Goal: Navigation & Orientation: Find specific page/section

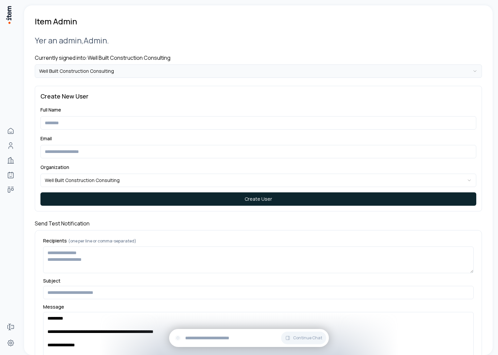
click at [105, 69] on html "**********" at bounding box center [249, 177] width 498 height 355
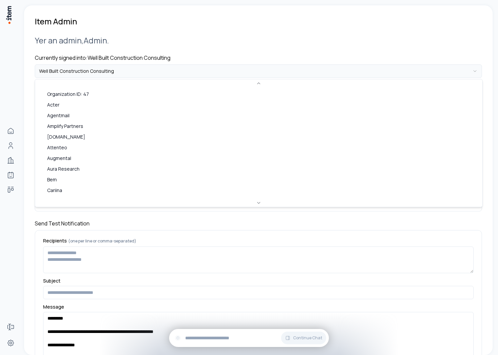
scroll to position [211, 0]
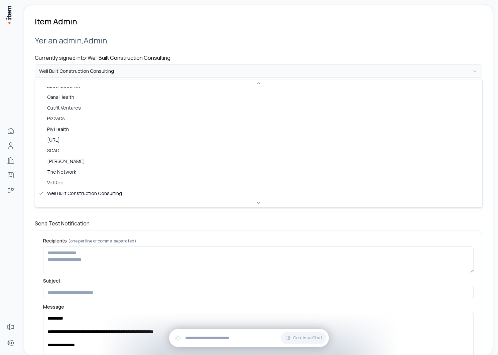
click at [105, 68] on html "**********" at bounding box center [249, 177] width 498 height 355
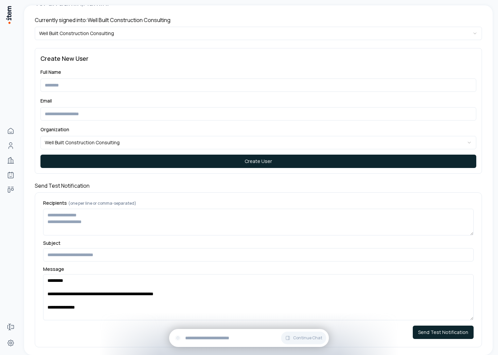
scroll to position [38, 0]
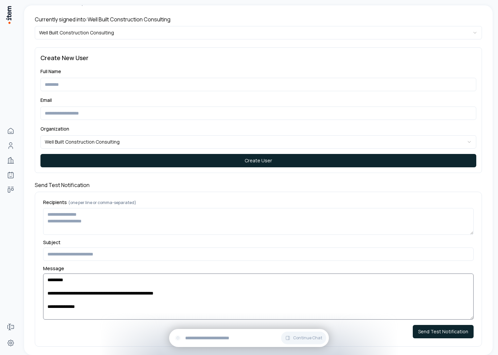
click at [125, 310] on textarea "**********" at bounding box center [258, 297] width 431 height 46
click at [102, 223] on textarea "Recipients (one per line or comma-separated)" at bounding box center [258, 221] width 431 height 27
click at [108, 295] on textarea "**********" at bounding box center [258, 297] width 431 height 46
click at [107, 216] on textarea "Recipients (one per line or comma-separated)" at bounding box center [258, 221] width 431 height 27
type textarea "*****"
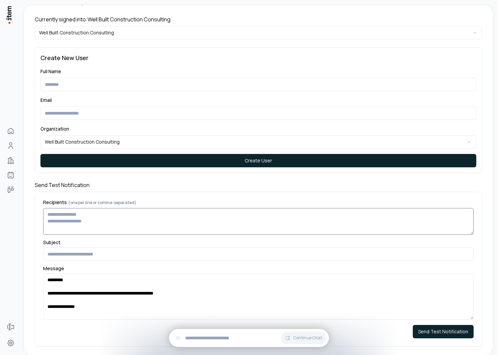
scroll to position [0, 0]
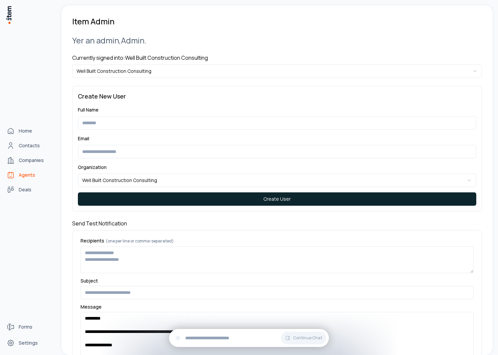
click at [16, 173] on link "Agents" at bounding box center [29, 174] width 51 height 13
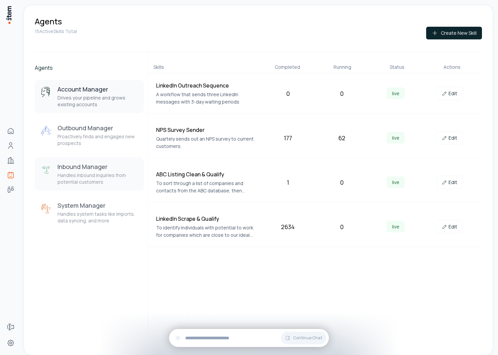
click at [92, 162] on button "Inbound Manager Handles inbound inquiries from potential customers" at bounding box center [89, 173] width 109 height 33
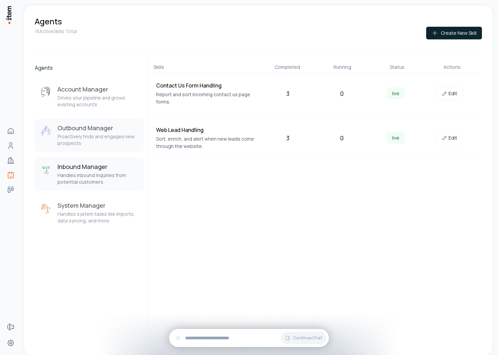
click at [99, 136] on p "Proactively finds and engages new prospects" at bounding box center [97, 139] width 81 height 13
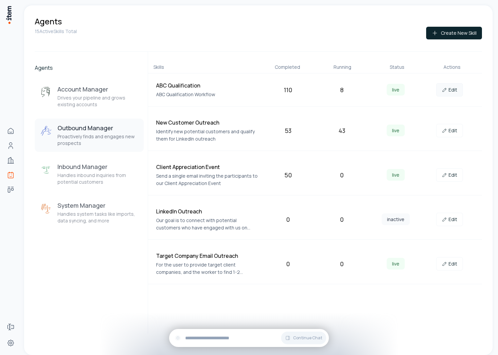
click at [455, 90] on link "Edit" at bounding box center [449, 89] width 27 height 13
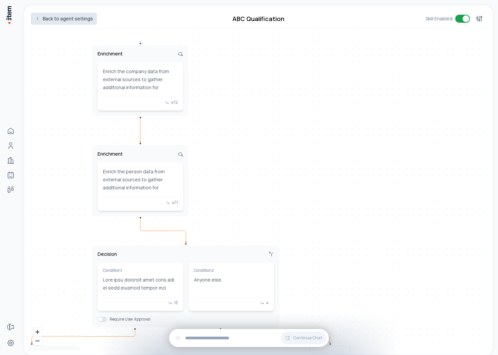
click at [58, 15] on link "Back to agent settings" at bounding box center [64, 19] width 66 height 12
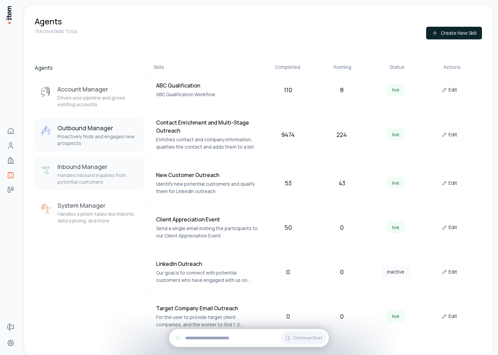
click at [98, 176] on p "Handles inbound inquiries from potential customers" at bounding box center [97, 178] width 81 height 13
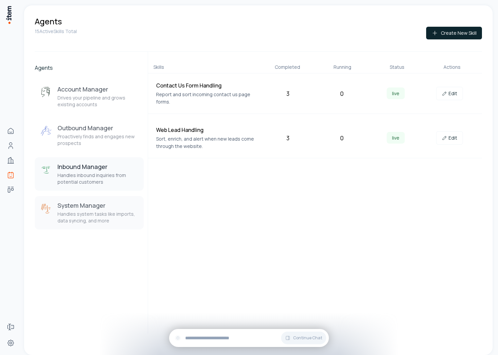
click at [94, 209] on h3 "System Manager" at bounding box center [97, 206] width 81 height 8
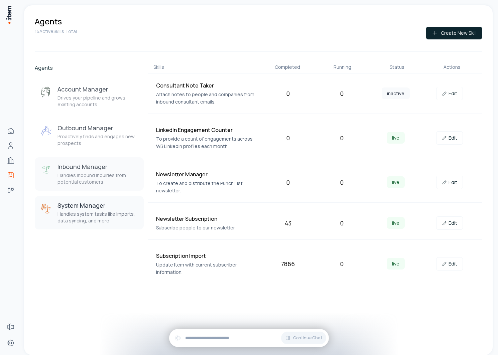
click at [94, 182] on p "Handles inbound inquiries from potential customers" at bounding box center [97, 178] width 81 height 13
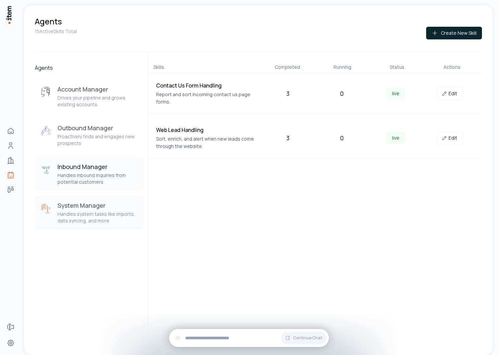
click at [86, 211] on div "System Manager Handles system tasks like imports, data syncing, and more" at bounding box center [97, 213] width 81 height 23
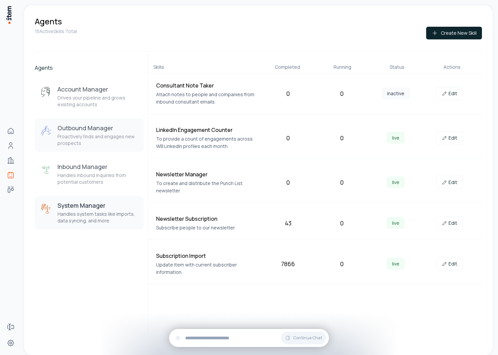
click at [111, 124] on button "Outbound Manager Proactively finds and engages new prospects" at bounding box center [89, 135] width 109 height 33
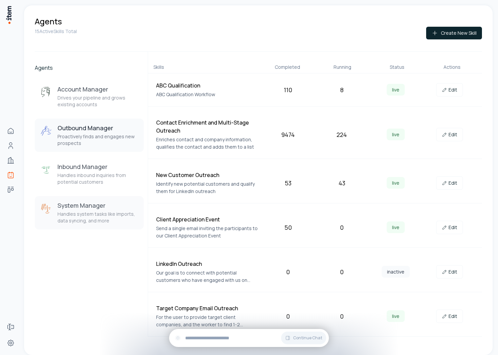
click at [99, 217] on p "Handles system tasks like imports, data syncing, and more" at bounding box center [97, 217] width 81 height 13
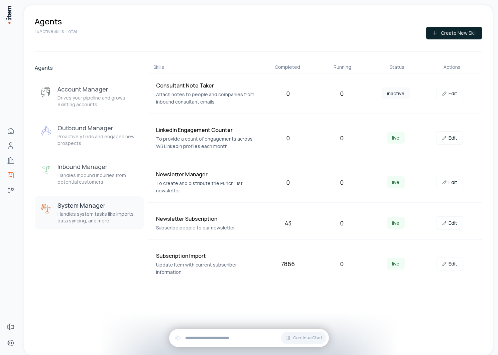
click at [189, 293] on div "Skills Completed Running Status Actions Consultant Note Taker Attach notes to p…" at bounding box center [315, 193] width 335 height 282
click at [77, 142] on p "Proactively finds and engages new prospects" at bounding box center [97, 139] width 81 height 13
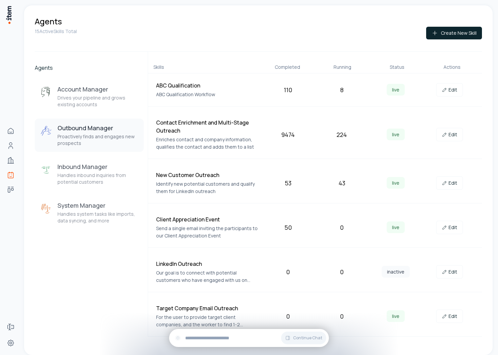
click at [84, 77] on div "Agents Account Manager Drives your pipeline and grows existing accounts Outboun…" at bounding box center [89, 194] width 109 height 285
click at [84, 83] on button "Account Manager Drives your pipeline and grows existing accounts" at bounding box center [89, 96] width 109 height 33
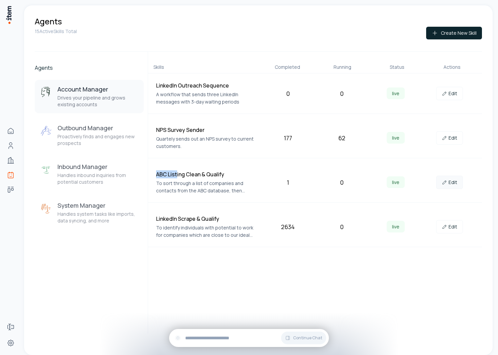
click at [457, 189] on link "Edit" at bounding box center [449, 182] width 27 height 13
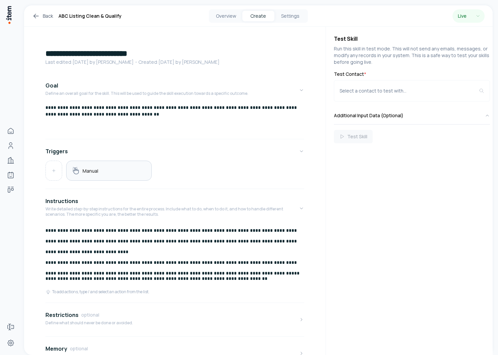
click at [124, 173] on div "Manual" at bounding box center [109, 170] width 74 height 9
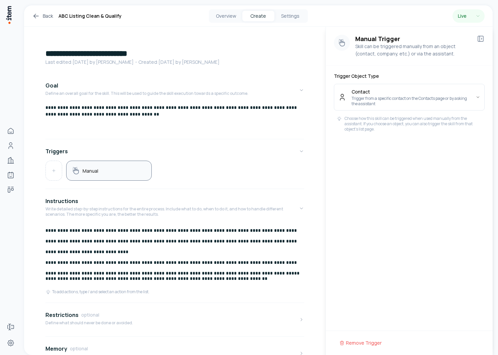
click at [483, 35] on icon at bounding box center [481, 39] width 8 height 8
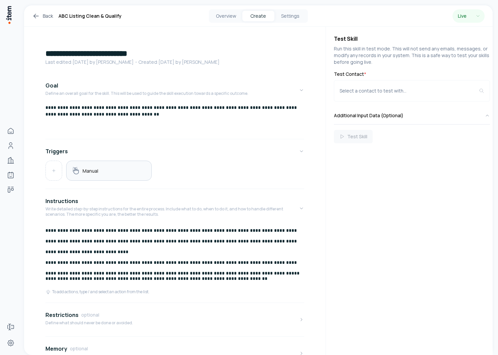
click at [106, 174] on div "Manual" at bounding box center [109, 170] width 74 height 9
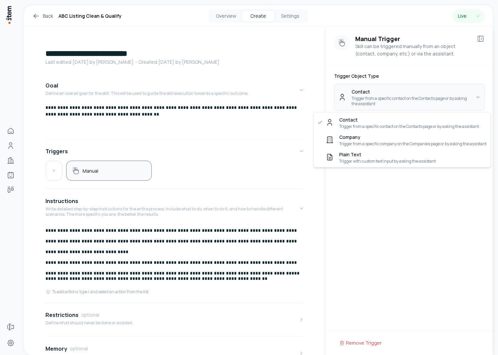
click at [387, 92] on html "**********" at bounding box center [249, 177] width 498 height 355
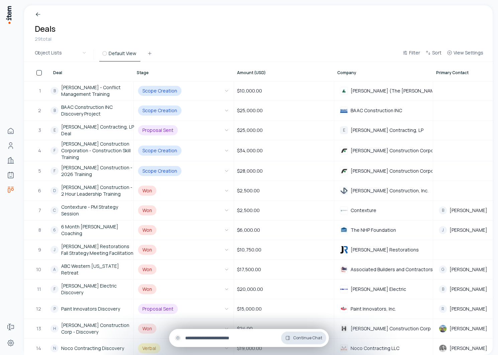
click at [293, 343] on button "Continue Chat" at bounding box center [303, 338] width 45 height 13
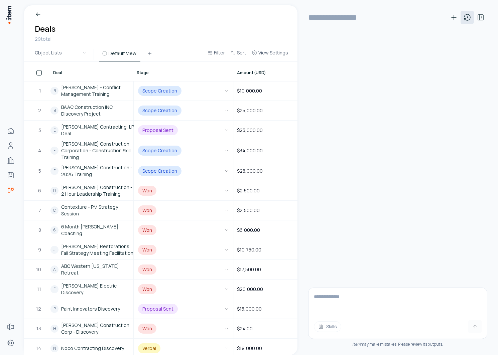
click at [470, 19] on icon at bounding box center [467, 17] width 8 height 8
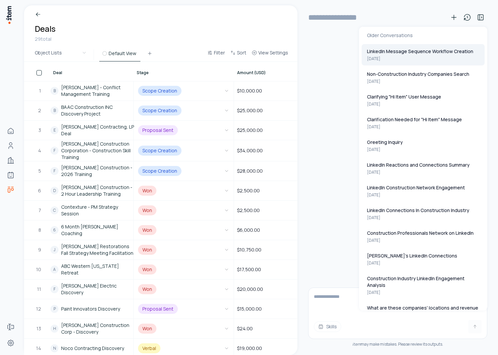
click at [413, 55] on button "LinkedIn Message Sequence Workflow Creation [DATE]" at bounding box center [423, 54] width 123 height 21
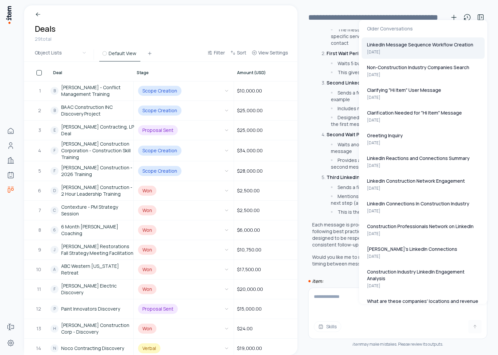
click at [370, 292] on textarea at bounding box center [398, 301] width 179 height 27
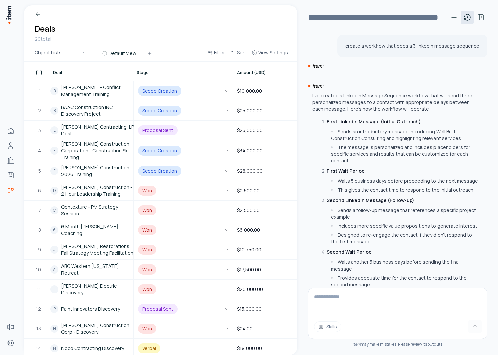
click at [470, 17] on icon at bounding box center [467, 17] width 8 height 8
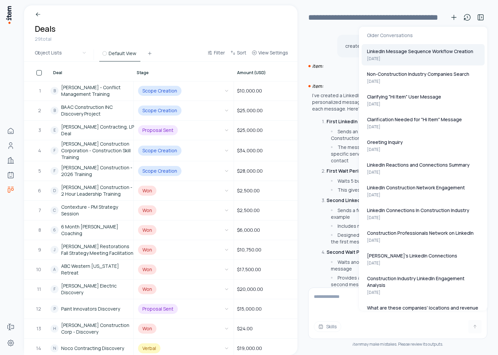
click at [355, 75] on div "item:" at bounding box center [397, 73] width 179 height 20
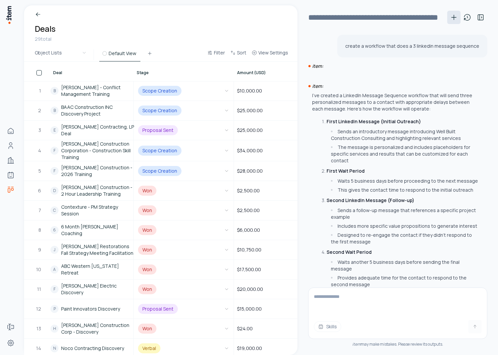
click at [452, 18] on icon at bounding box center [454, 17] width 8 height 8
type input "**********"
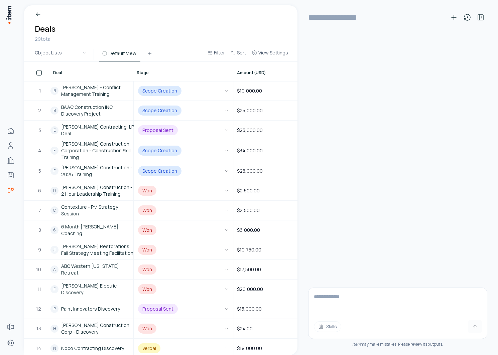
click at [359, 302] on textarea at bounding box center [398, 301] width 179 height 27
type textarea "**********"
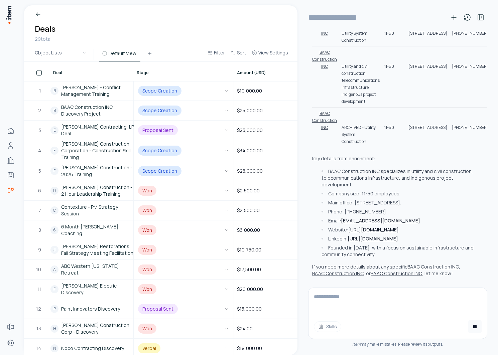
scroll to position [252, 0]
type input "**********"
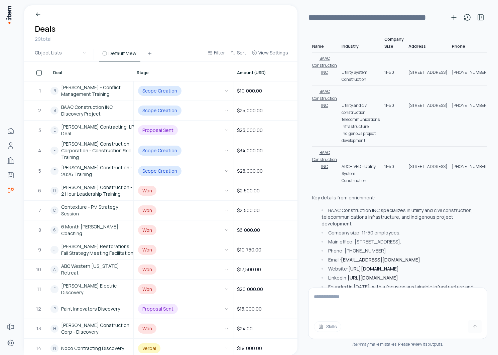
scroll to position [73, 0]
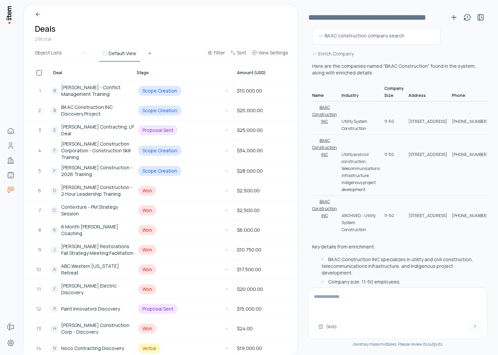
click at [319, 115] on button "BAAC Construction INC" at bounding box center [324, 114] width 25 height 21
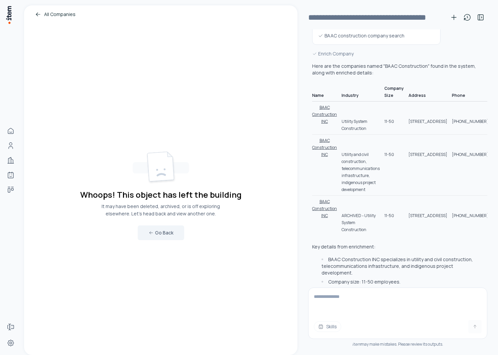
click at [323, 158] on button "BAAC Construction INC" at bounding box center [324, 147] width 25 height 21
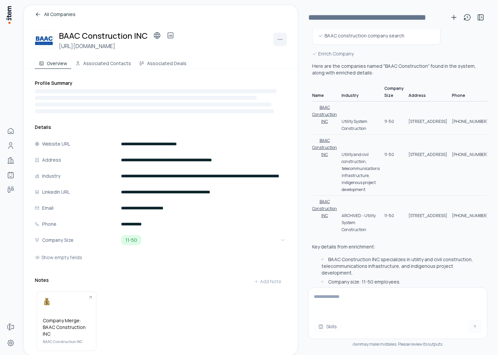
click at [323, 219] on button "BAAC Construction INC" at bounding box center [324, 208] width 25 height 21
click at [325, 158] on button "BAAC Construction INC" at bounding box center [324, 147] width 25 height 21
click at [323, 113] on button "BAAC Construction INC" at bounding box center [324, 114] width 25 height 21
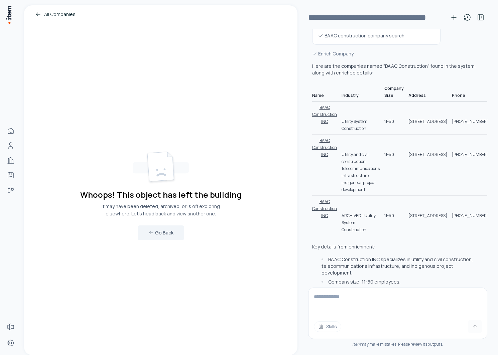
click at [317, 158] on button "BAAC Construction INC" at bounding box center [324, 147] width 25 height 21
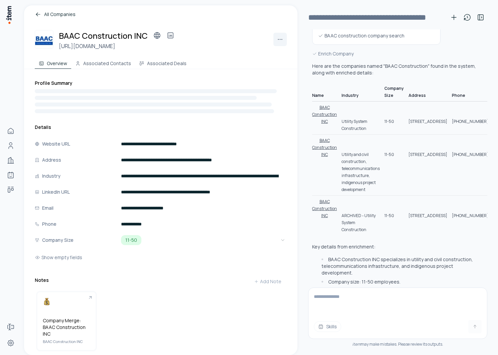
click at [322, 114] on button "BAAC Construction INC" at bounding box center [324, 114] width 25 height 21
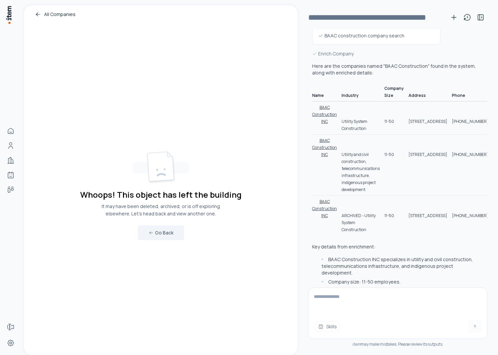
click at [334, 158] on button "BAAC Construction INC" at bounding box center [324, 147] width 25 height 21
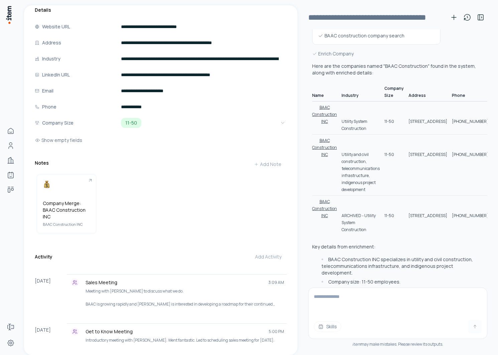
click at [330, 219] on button "BAAC Construction INC" at bounding box center [324, 208] width 25 height 21
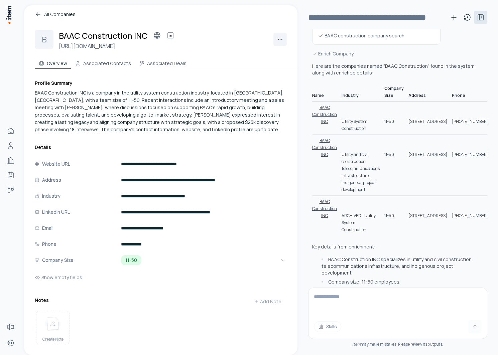
click at [481, 14] on icon at bounding box center [481, 17] width 8 height 8
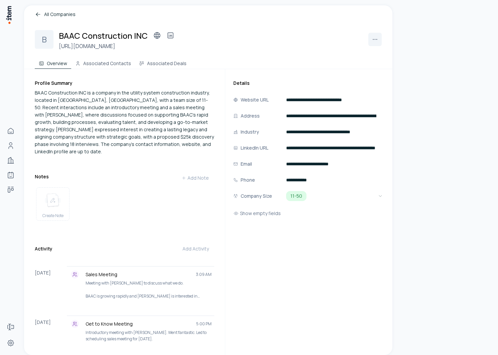
scroll to position [835, 0]
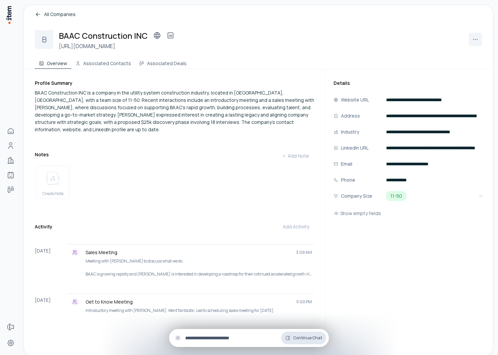
click at [301, 342] on button "Continue Chat" at bounding box center [303, 338] width 45 height 13
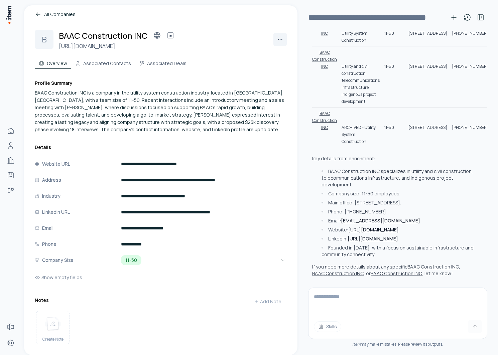
scroll to position [252, 0]
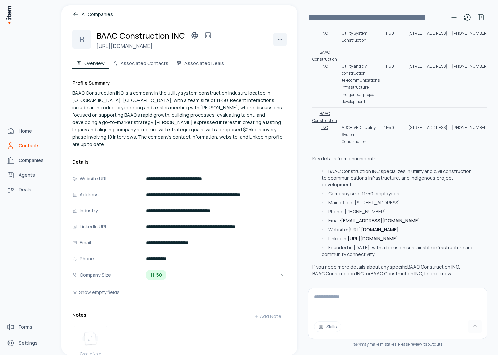
click at [16, 145] on link "Contacts" at bounding box center [29, 145] width 51 height 13
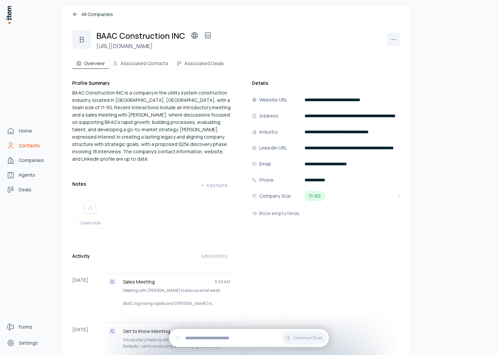
scroll to position [0, 0]
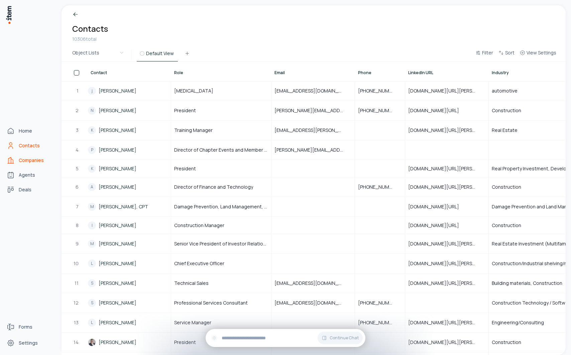
click at [15, 161] on link "Companies" at bounding box center [29, 160] width 51 height 13
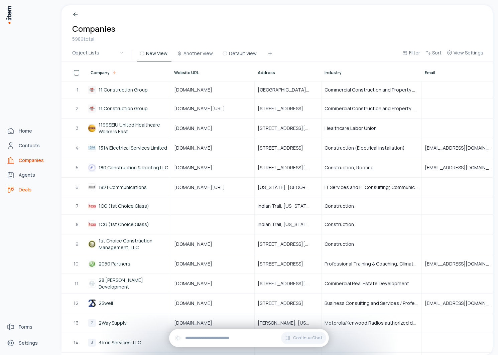
click at [25, 190] on span "Deals" at bounding box center [25, 190] width 13 height 7
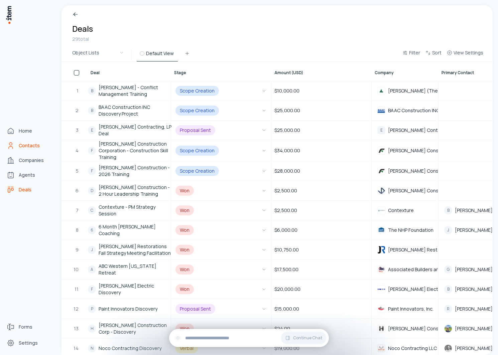
click at [16, 144] on link "Contacts" at bounding box center [29, 145] width 51 height 13
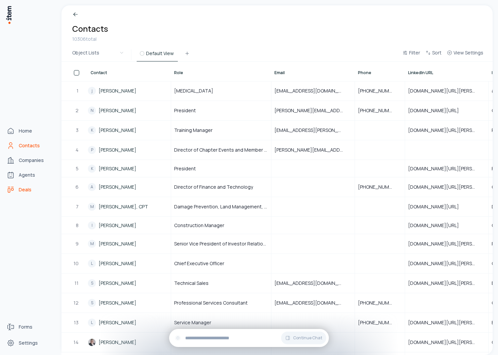
click at [17, 193] on link "Deals" at bounding box center [29, 189] width 51 height 13
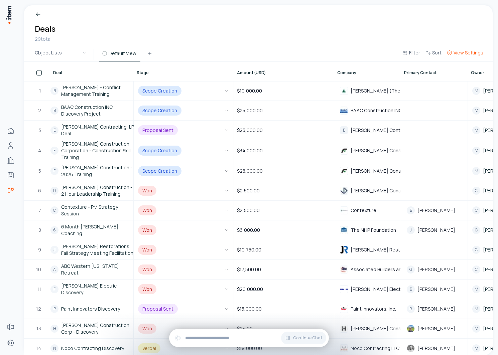
click at [456, 54] on span "View Settings" at bounding box center [469, 52] width 30 height 7
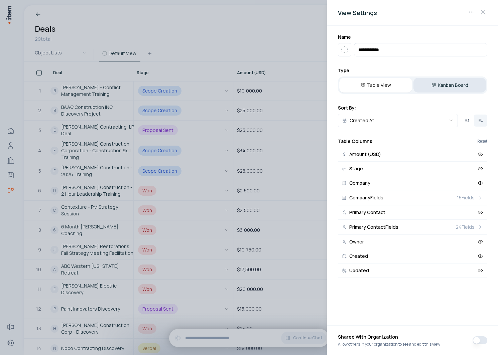
click at [437, 86] on button "Kanban Board" at bounding box center [449, 85] width 73 height 15
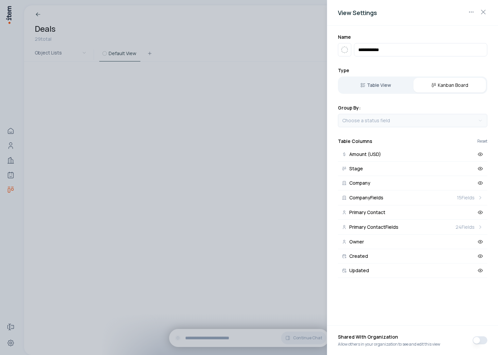
click at [443, 125] on body "**********" at bounding box center [249, 177] width 498 height 355
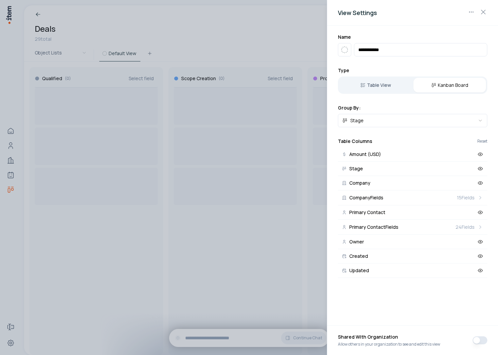
click at [197, 47] on div at bounding box center [249, 177] width 498 height 355
